Goal: Communication & Community: Share content

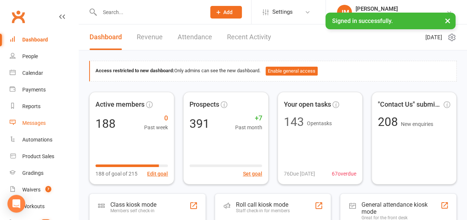
click at [33, 122] on div "Messages" at bounding box center [33, 123] width 23 height 6
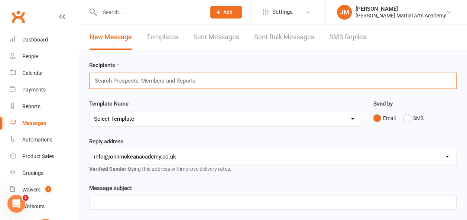
click at [130, 79] on input "text" at bounding box center [148, 81] width 109 height 10
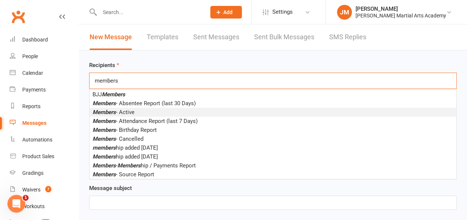
type input "members"
click at [136, 111] on li "Members - Active" at bounding box center [272, 112] width 366 height 9
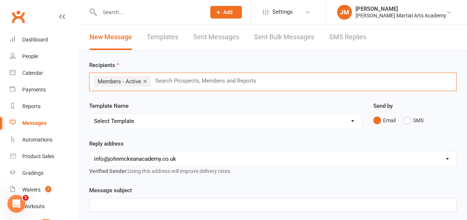
scroll to position [87, 0]
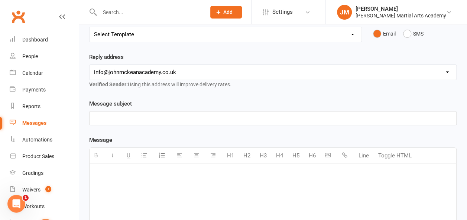
click at [167, 180] on div at bounding box center [272, 219] width 366 height 111
paste div
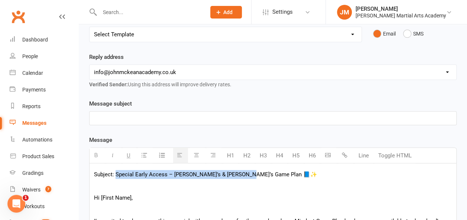
drag, startPoint x: 243, startPoint y: 172, endPoint x: 115, endPoint y: 171, distance: 128.4
click at [115, 171] on p "Subject: Special Early Access – [PERSON_NAME]’s & [PERSON_NAME]’s Game Plan 📘✨" at bounding box center [272, 174] width 357 height 9
copy p "Special Early Access – [PERSON_NAME]’s & [PERSON_NAME]’s Game Plan"
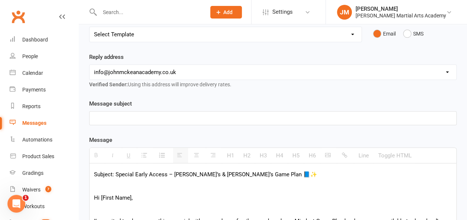
click at [132, 117] on p at bounding box center [272, 118] width 357 height 9
paste div
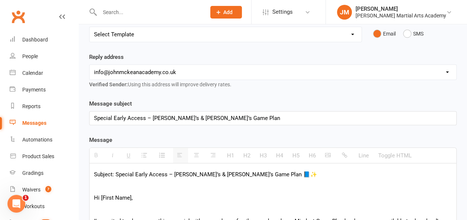
click at [124, 115] on p "Special Early Access – [PERSON_NAME]’s & [PERSON_NAME]’s Game Plan" at bounding box center [272, 118] width 357 height 9
click at [222, 189] on p at bounding box center [272, 186] width 357 height 9
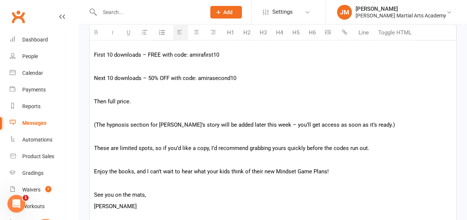
scroll to position [485, 0]
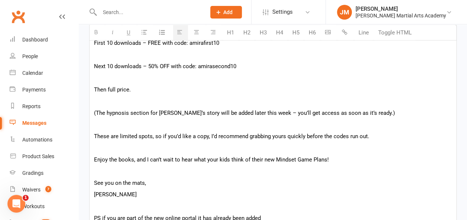
click at [264, 114] on p "(The hypnosis section for [PERSON_NAME]’s story will be added later this week –…" at bounding box center [272, 113] width 357 height 9
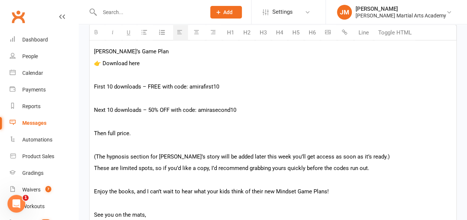
scroll to position [429, 0]
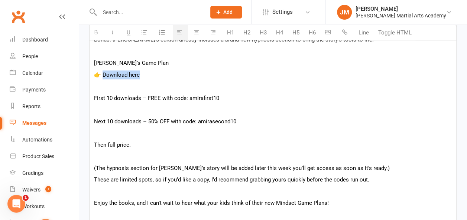
drag, startPoint x: 141, startPoint y: 73, endPoint x: 102, endPoint y: 73, distance: 39.0
click at [102, 73] on p "👉 Download here" at bounding box center [272, 75] width 357 height 9
click at [345, 34] on icon "button" at bounding box center [344, 32] width 6 height 6
click at [145, 97] on p "First 10 downloads – FREE with code: amirafirst10" at bounding box center [272, 98] width 357 height 9
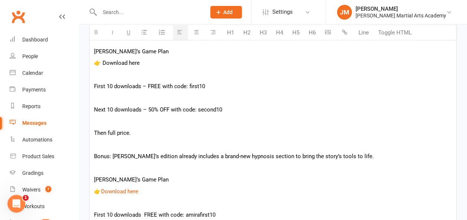
scroll to position [304, 0]
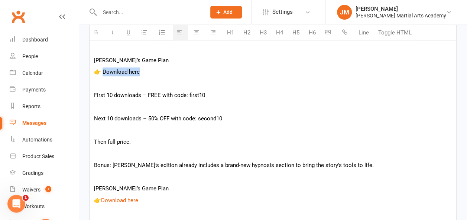
drag, startPoint x: 143, startPoint y: 72, endPoint x: 104, endPoint y: 69, distance: 39.8
click at [104, 69] on p "👉 Download here" at bounding box center [272, 72] width 357 height 9
click at [346, 32] on icon "button" at bounding box center [344, 32] width 6 height 6
click at [101, 72] on p "👉 Download here" at bounding box center [272, 72] width 357 height 9
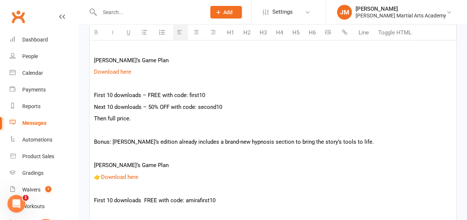
click at [147, 95] on p "First 10 downloads – FREE with code: first10" at bounding box center [272, 95] width 357 height 9
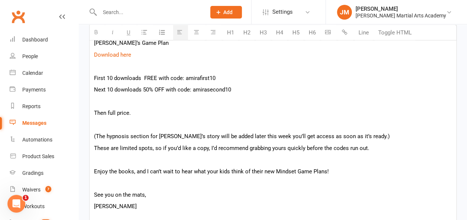
scroll to position [438, 0]
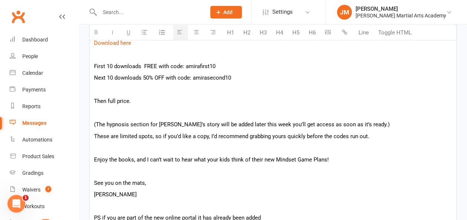
click at [262, 215] on p "PS if you are part of the new online portal it has already been added" at bounding box center [272, 218] width 357 height 9
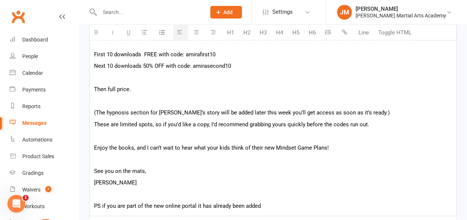
click at [114, 78] on p at bounding box center [272, 77] width 357 height 9
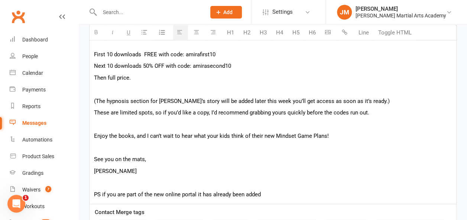
click at [149, 79] on p "Then full price." at bounding box center [272, 77] width 357 height 9
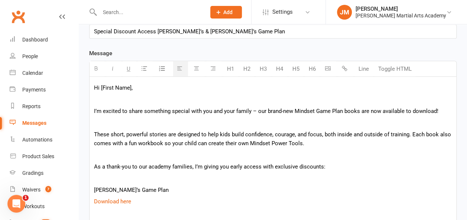
scroll to position [173, 0]
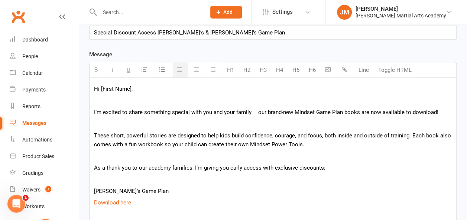
click at [256, 109] on p "I’m excited to share something special with you and your family – our brand-new…" at bounding box center [272, 112] width 357 height 9
click at [130, 87] on span "Hi [First Name]," at bounding box center [113, 89] width 39 height 7
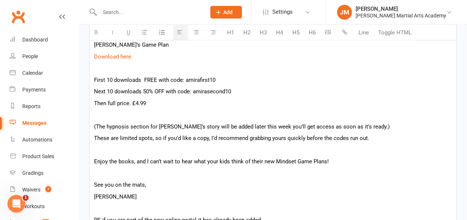
scroll to position [565, 0]
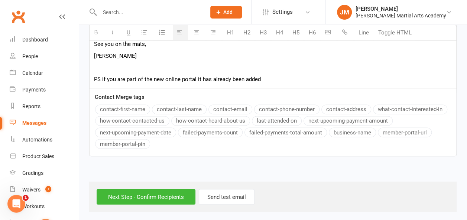
click at [129, 108] on button "contact-first-name" at bounding box center [122, 110] width 55 height 10
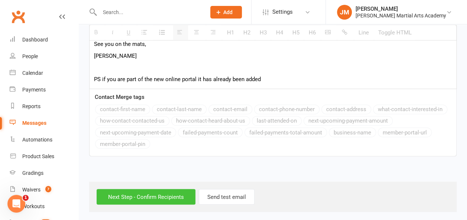
click at [154, 197] on input "Next Step - Confirm Recipients" at bounding box center [145, 197] width 99 height 16
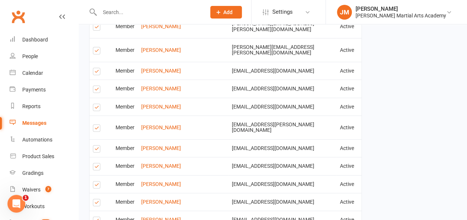
scroll to position [1400, 0]
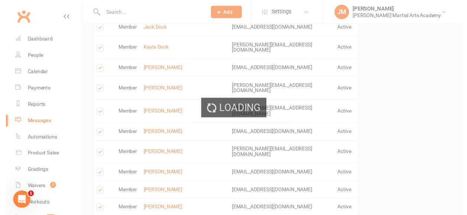
scroll to position [1396, 0]
